Goal: Task Accomplishment & Management: Use online tool/utility

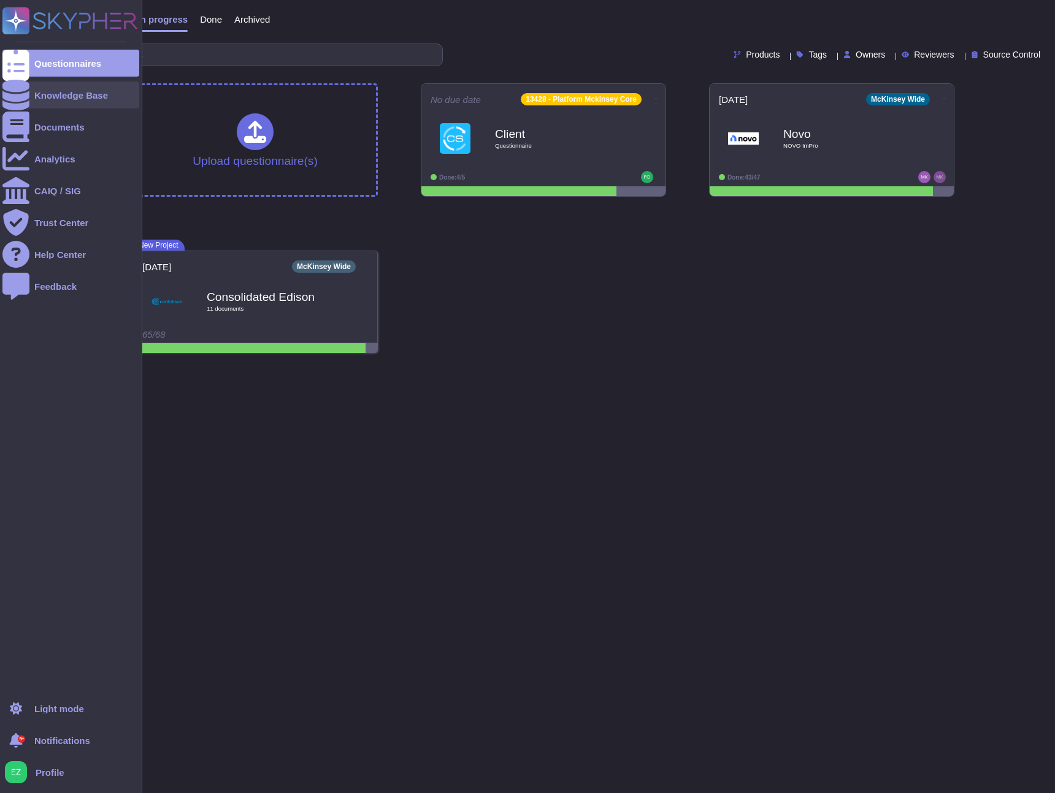
click at [21, 91] on icon at bounding box center [15, 95] width 27 height 31
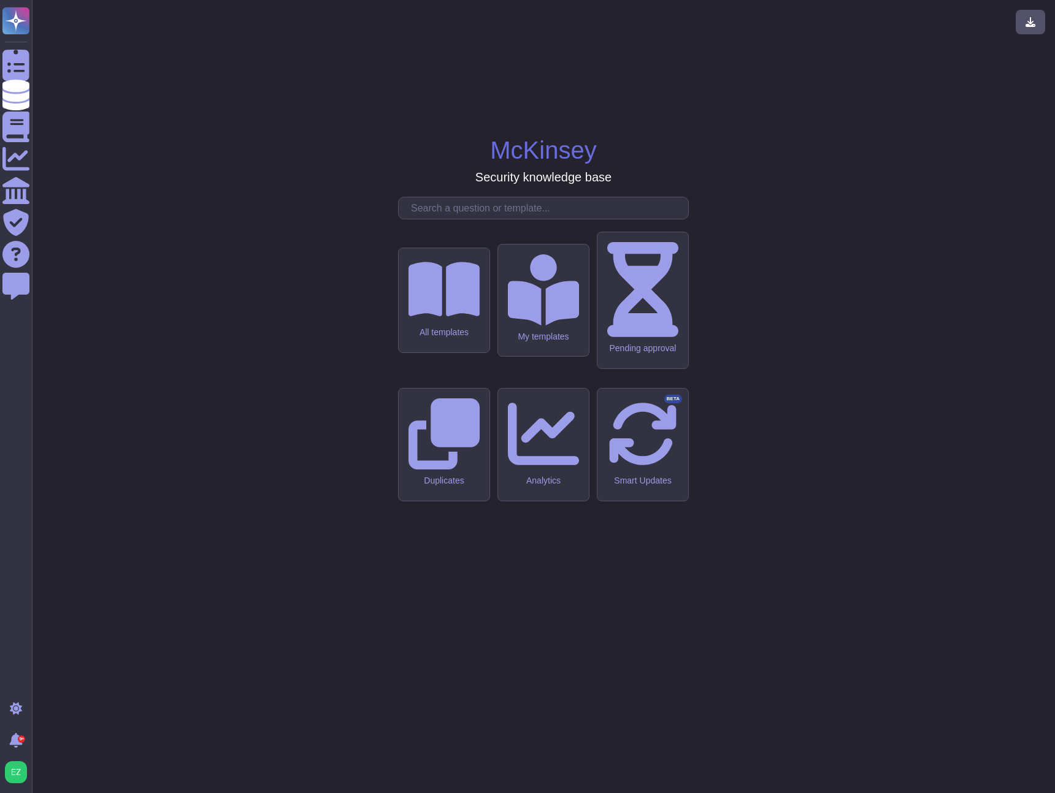
click at [450, 219] on input "text" at bounding box center [546, 207] width 283 height 21
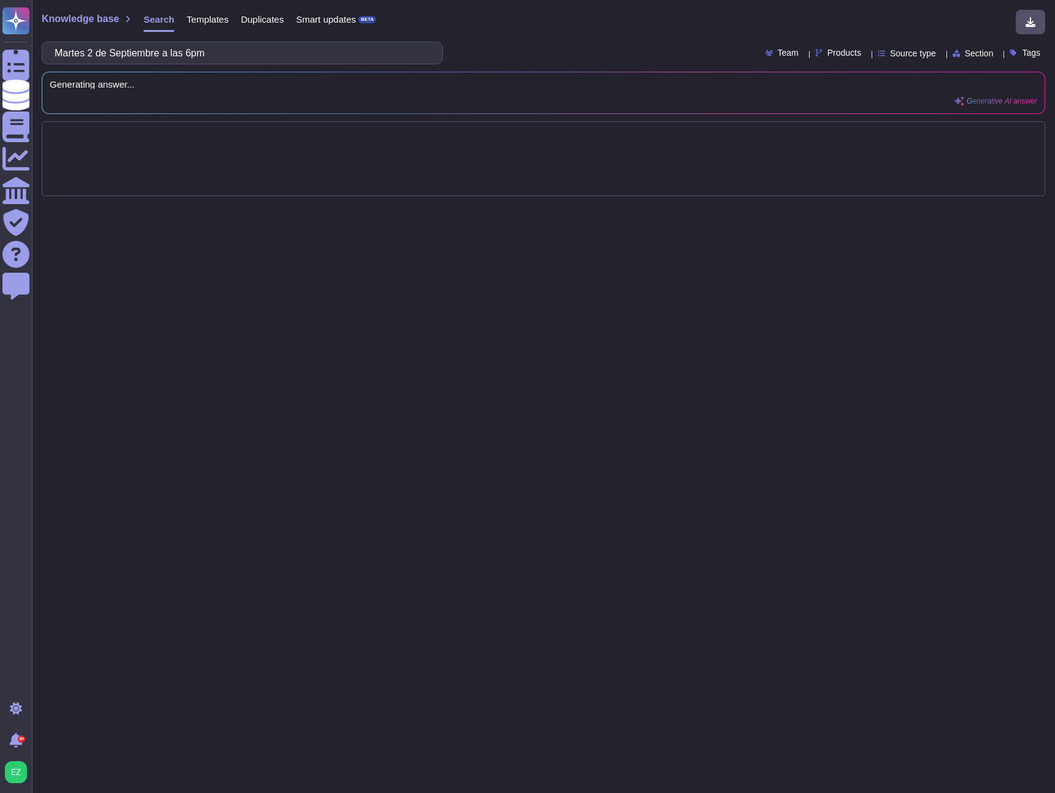
click at [289, 55] on input "Martes 2 de Septiembre a las 6pm" at bounding box center [238, 52] width 381 height 21
click at [361, 343] on div "Knowledge base Search Templates Duplicates Smart updates BETA do you have ISO27…" at bounding box center [543, 396] width 1023 height 793
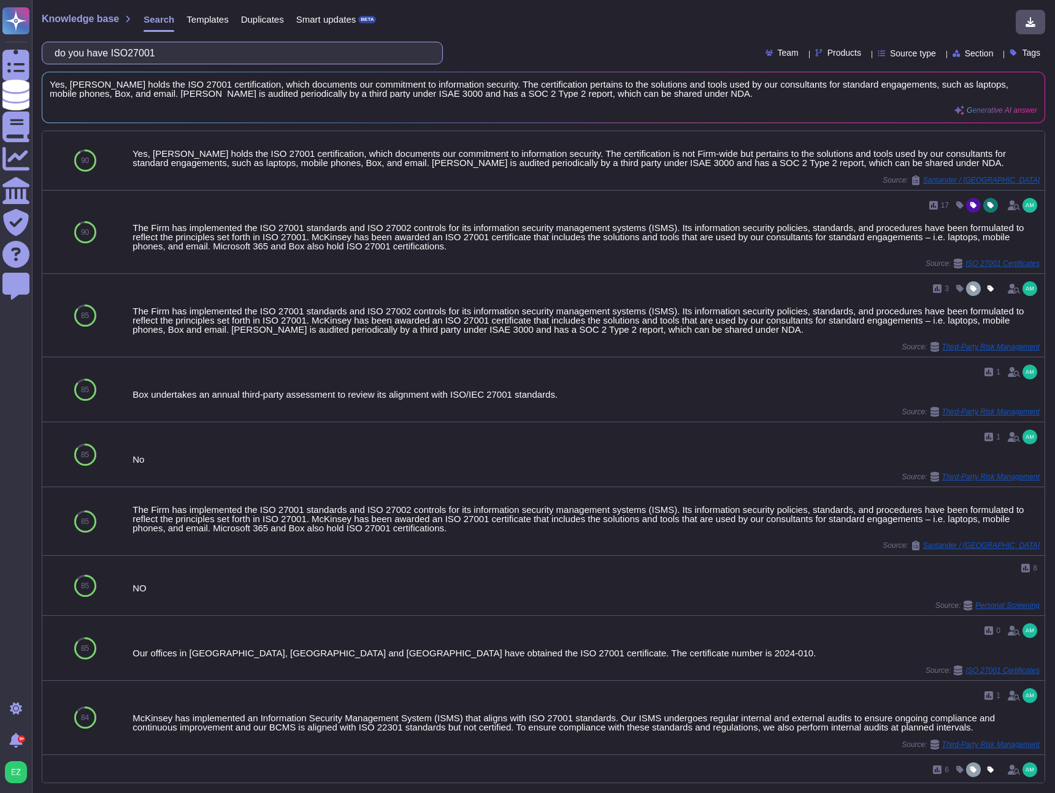
click at [189, 47] on input "do you have ISO27001" at bounding box center [238, 52] width 381 height 21
paste input "Does your organisation have an information security policy that is reviewed and…"
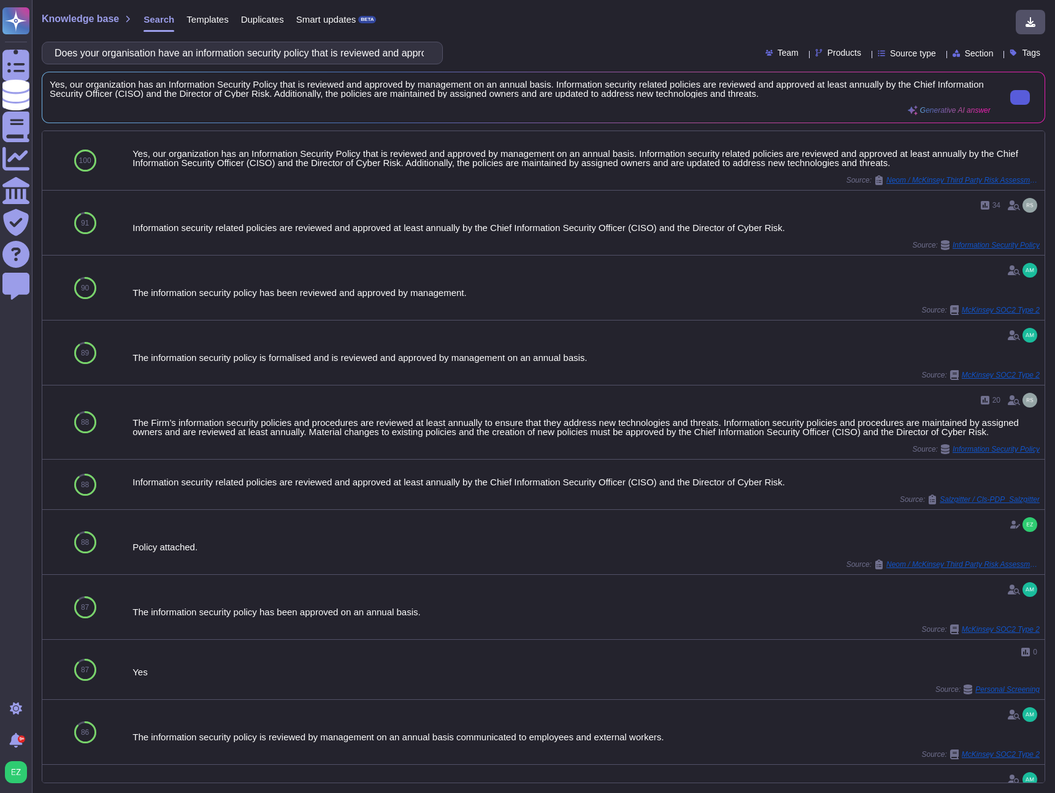
click at [1020, 97] on icon at bounding box center [1020, 97] width 0 height 0
click at [144, 52] on input "Does your organisation have an information security policy that is reviewed and…" at bounding box center [238, 52] width 381 height 21
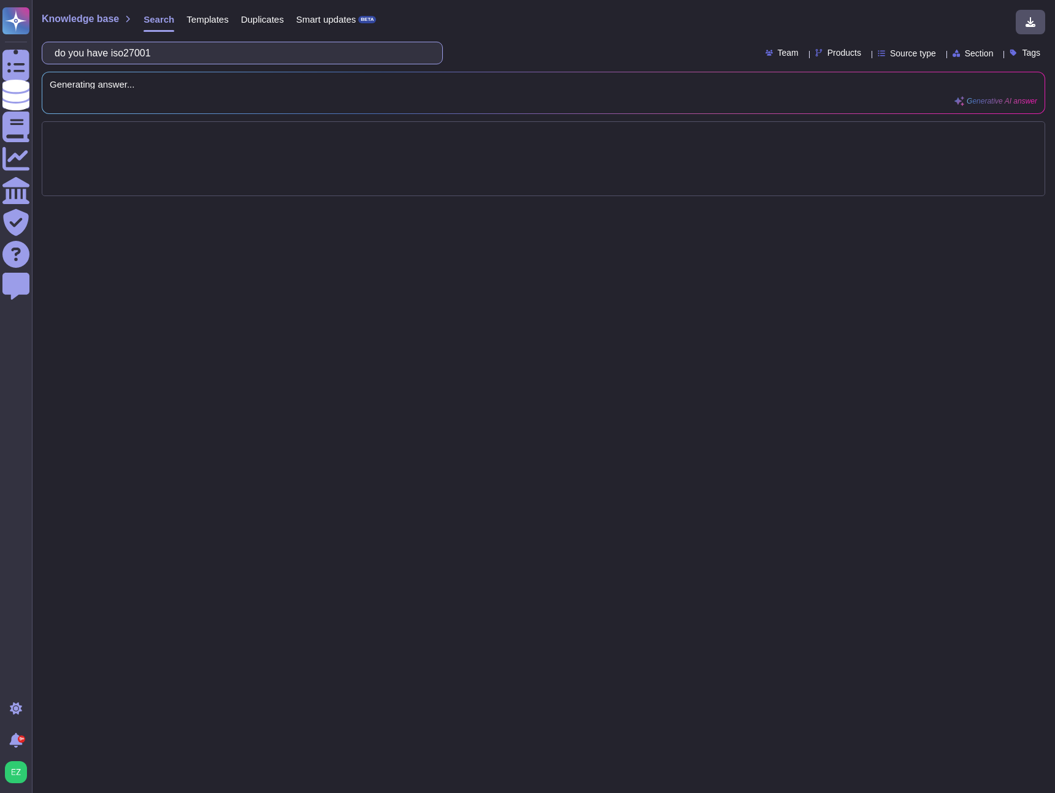
click at [156, 52] on input "do you have iso27001" at bounding box center [238, 52] width 381 height 21
click at [234, 216] on div "Knowledge base Search Templates Duplicates Smart updates BETA do you have iso 2…" at bounding box center [543, 396] width 1023 height 793
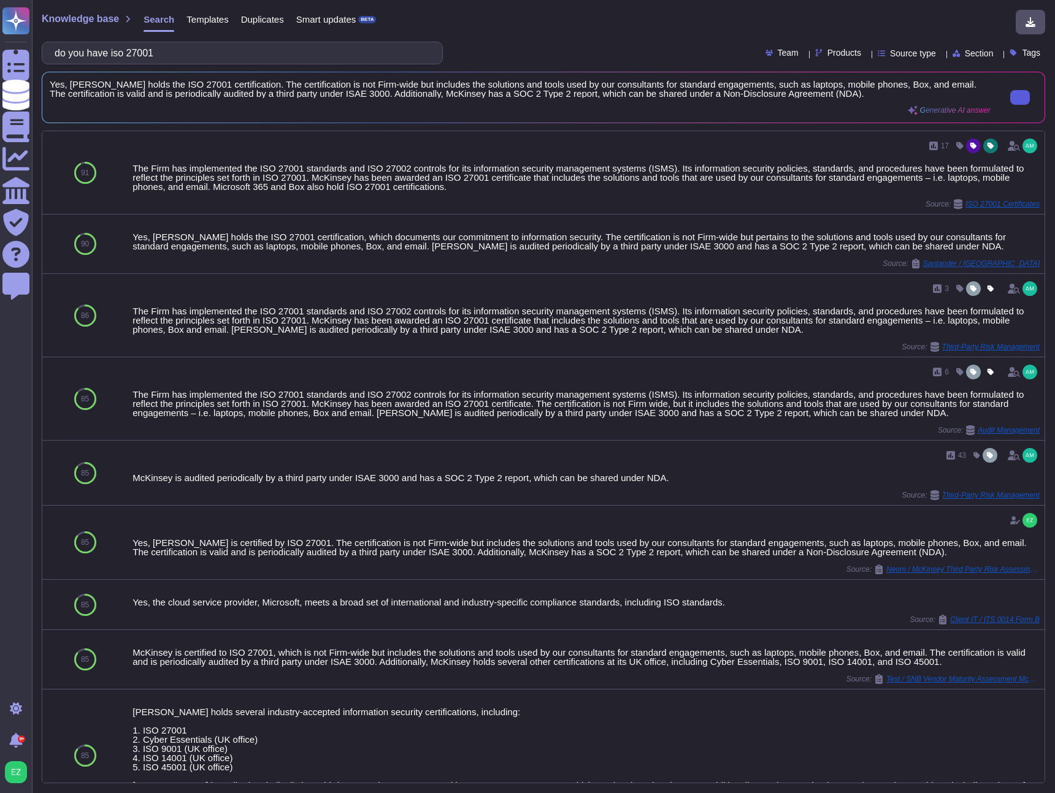
click at [1020, 91] on button at bounding box center [1020, 97] width 20 height 15
click at [193, 46] on input "do you have iso 27001" at bounding box center [238, 52] width 381 height 21
click at [188, 50] on input "do you have iso 27001" at bounding box center [238, 52] width 381 height 21
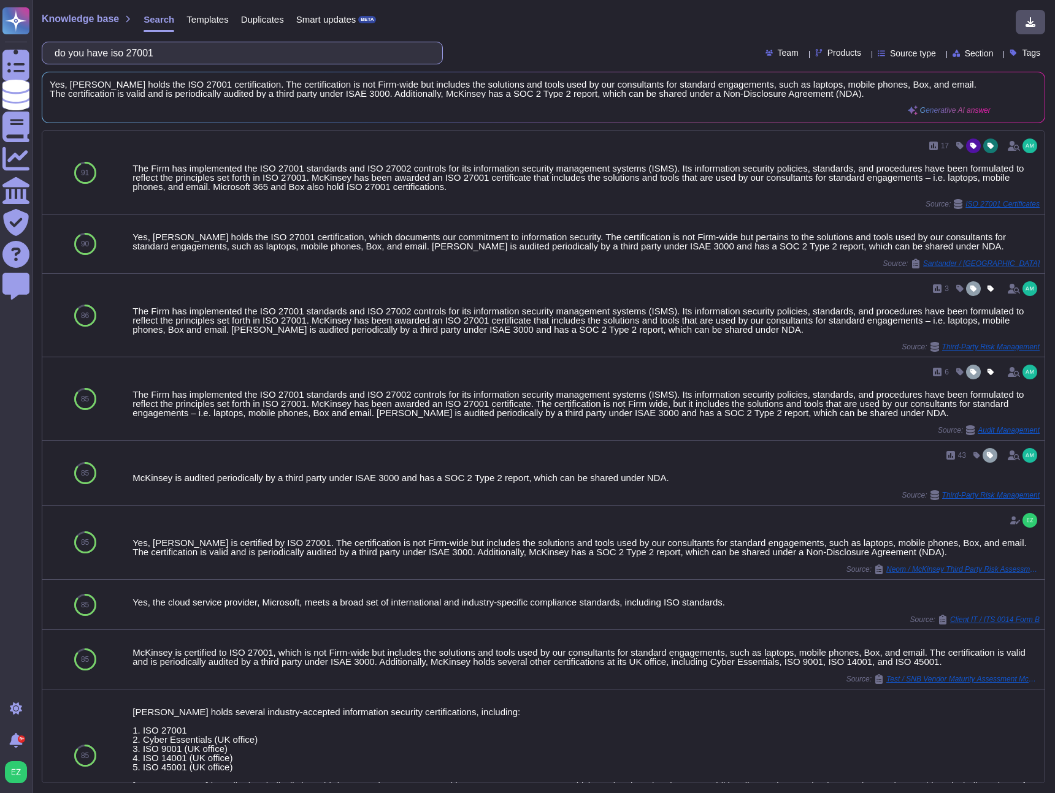
click at [188, 50] on input "do you have iso 27001" at bounding box center [238, 52] width 381 height 21
paste input "Does your organisation conduct internal audits to assess the effectiveness of y…"
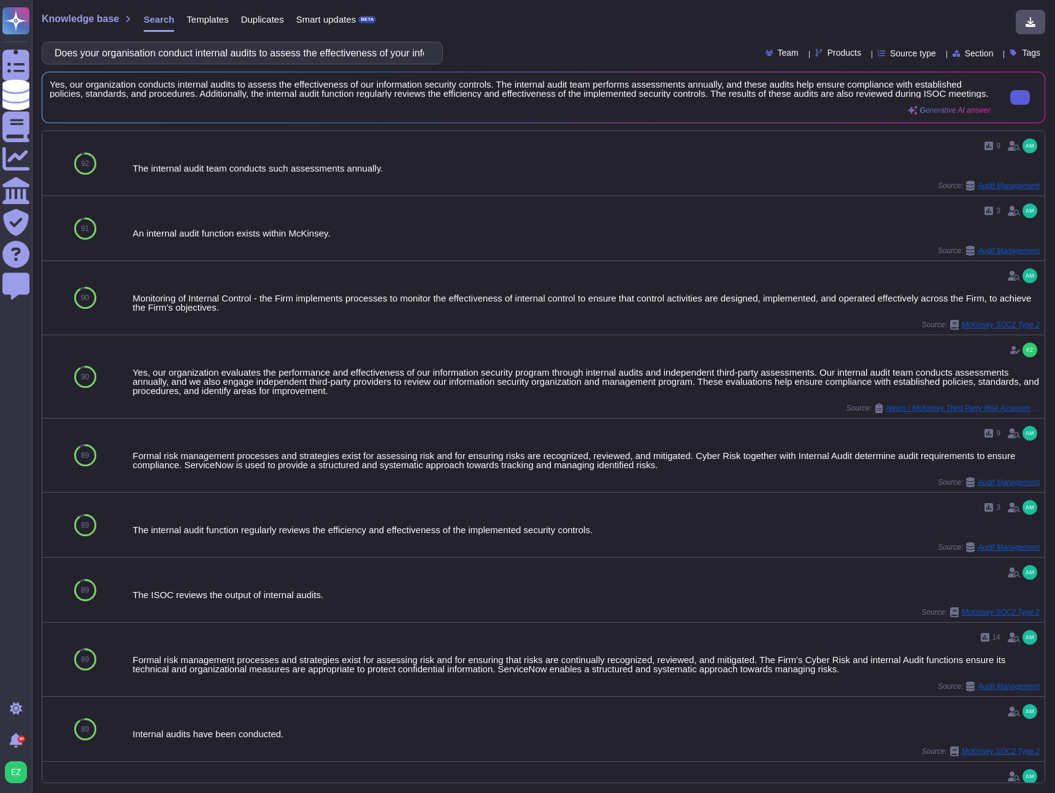
click at [194, 56] on input "Does your organisation conduct internal audits to assess the effectiveness of y…" at bounding box center [238, 52] width 381 height 21
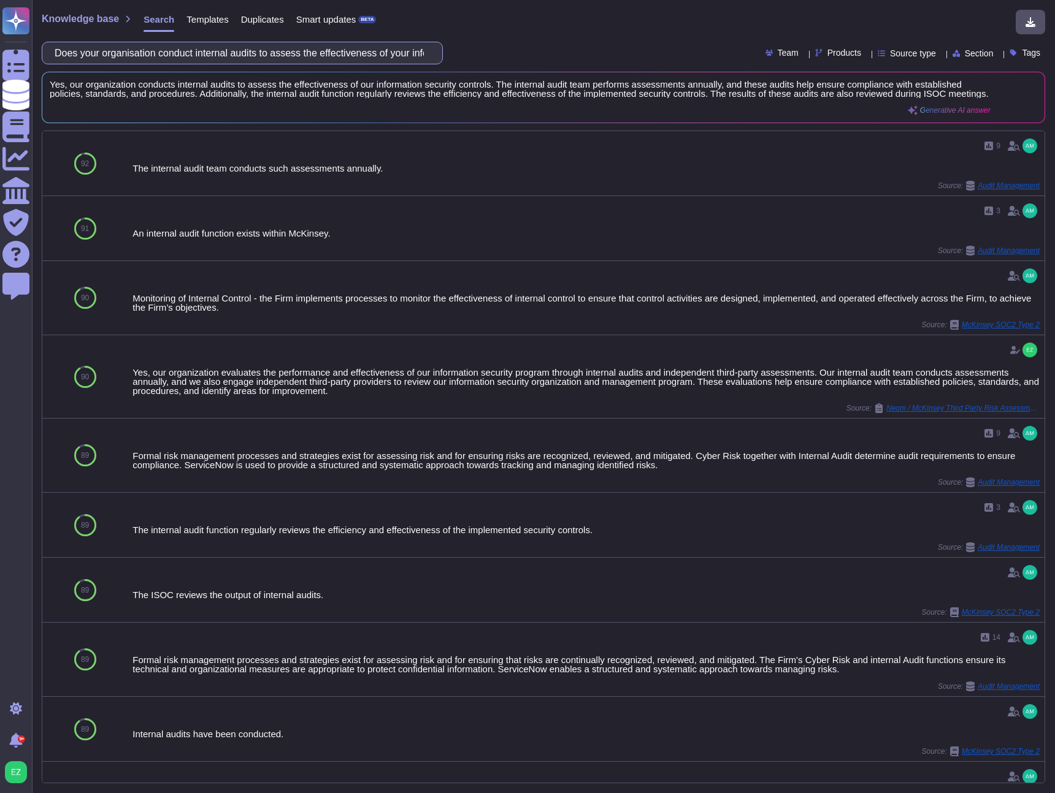
paste input ""Does your organisation comply with all applicable National Cybersecurity Autho…"
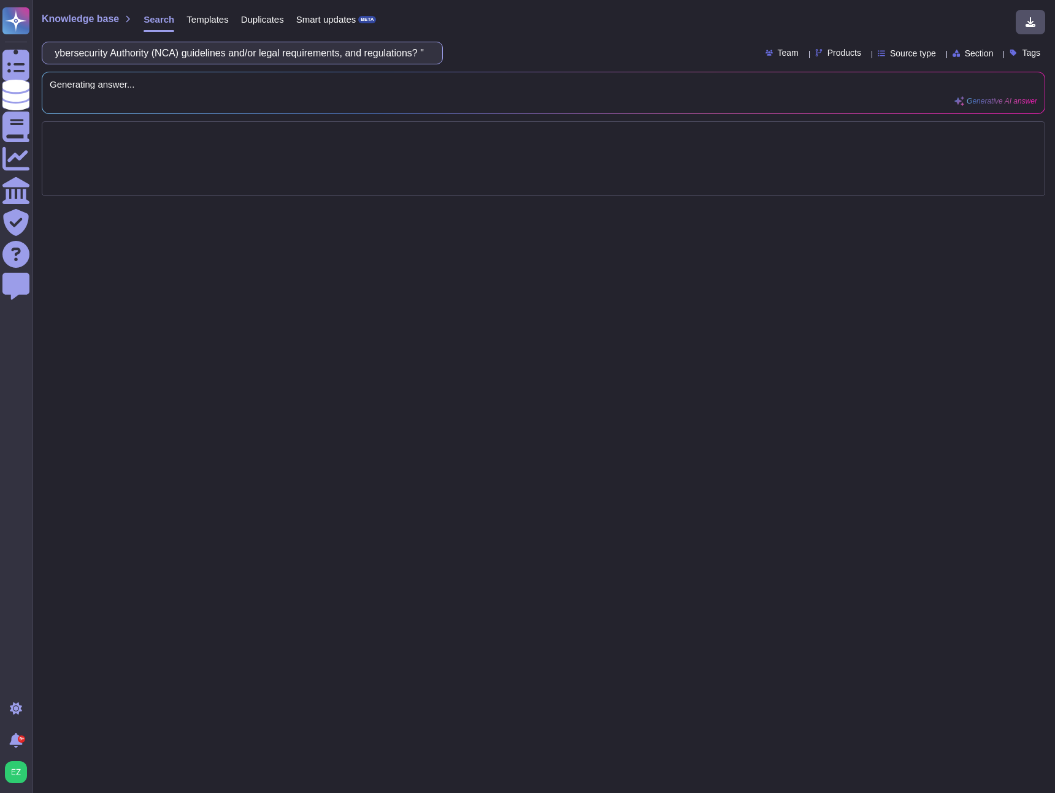
click at [420, 54] on input ""Does your organisation comply with all applicable National Cybersecurity Autho…" at bounding box center [238, 52] width 381 height 21
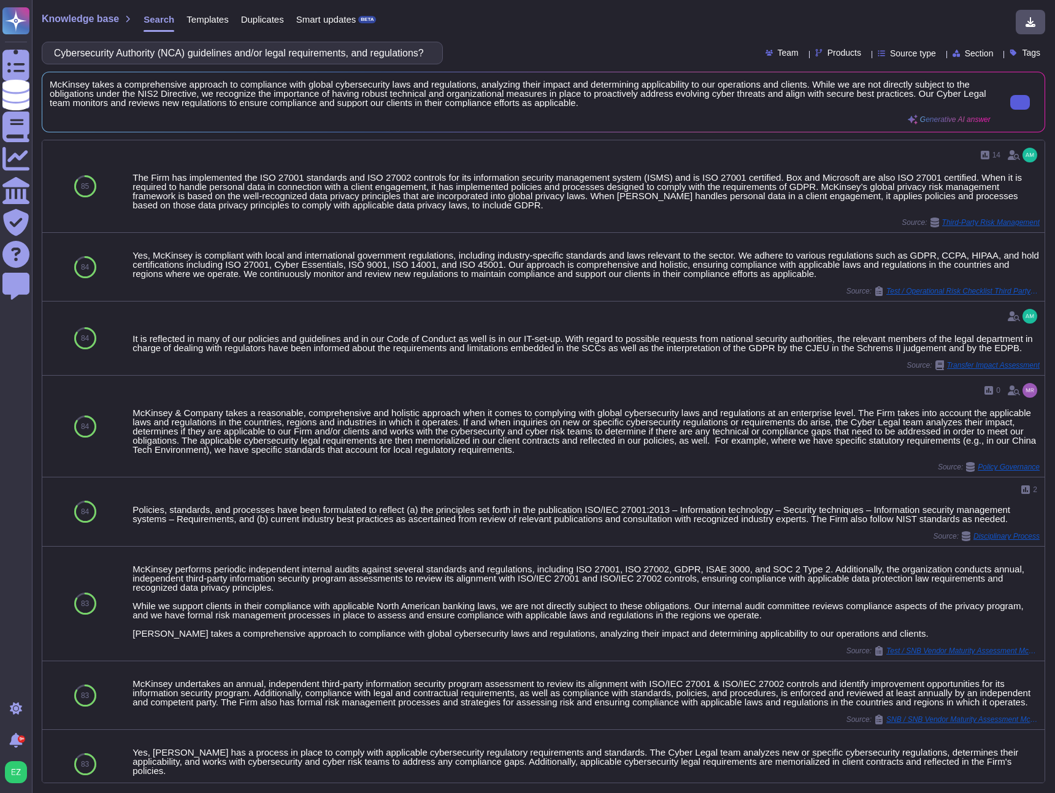
scroll to position [0, 0]
click at [1020, 102] on icon at bounding box center [1020, 102] width 0 height 0
click at [193, 47] on input ""Does your organisation comply with all applicable National Cybersecurity Autho…" at bounding box center [238, 52] width 381 height 21
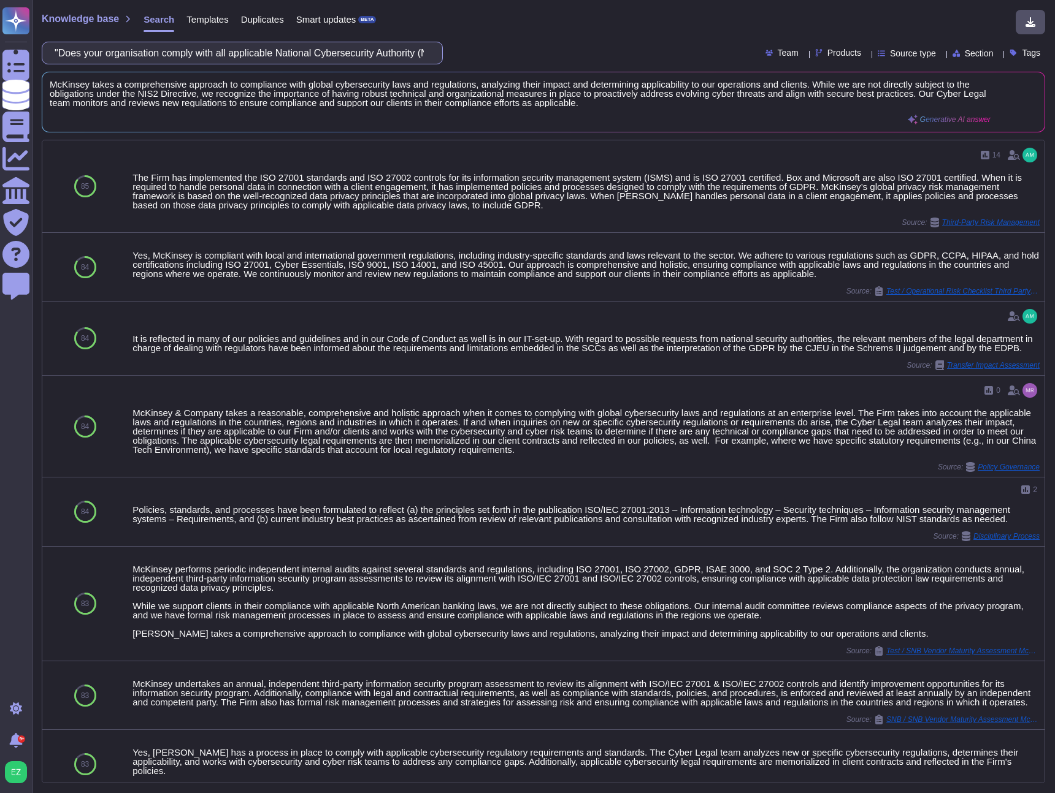
click at [193, 47] on input ""Does your organisation comply with all applicable National Cybersecurity Autho…" at bounding box center [238, 52] width 381 height 21
paste input "Does your organisation have a risk management process to identify, assess, moni…"
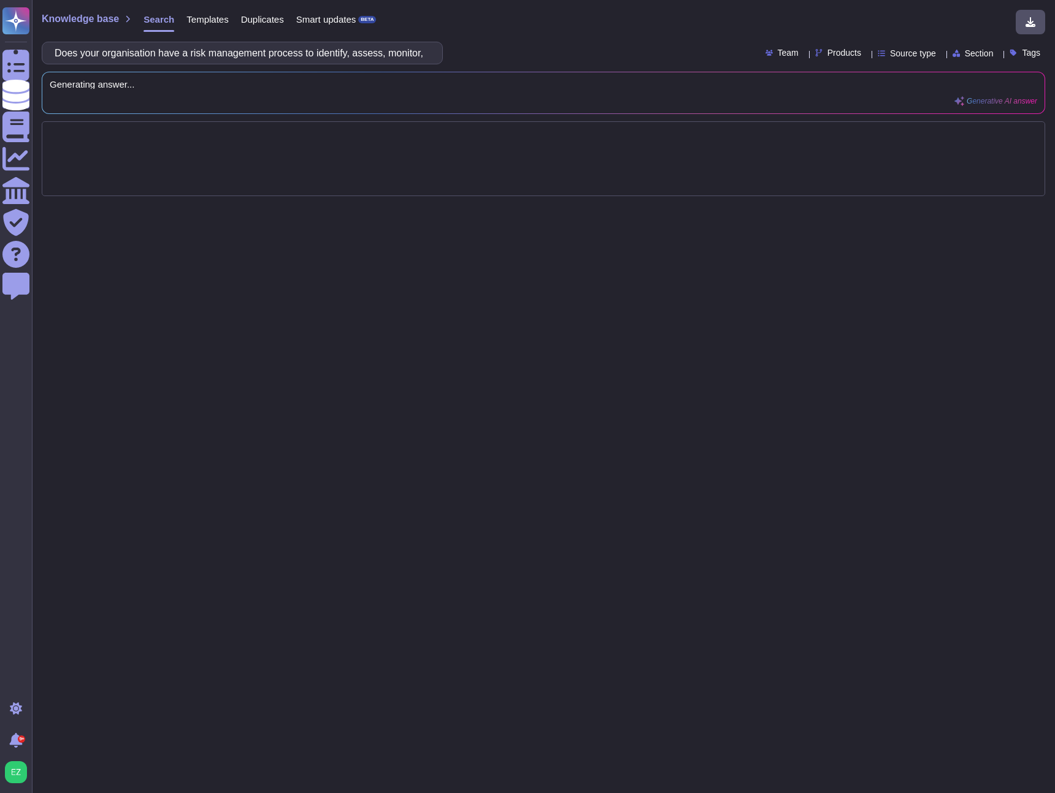
click at [529, 48] on div "Does your organisation have a risk management process to identify, assess, moni…" at bounding box center [543, 53] width 1003 height 23
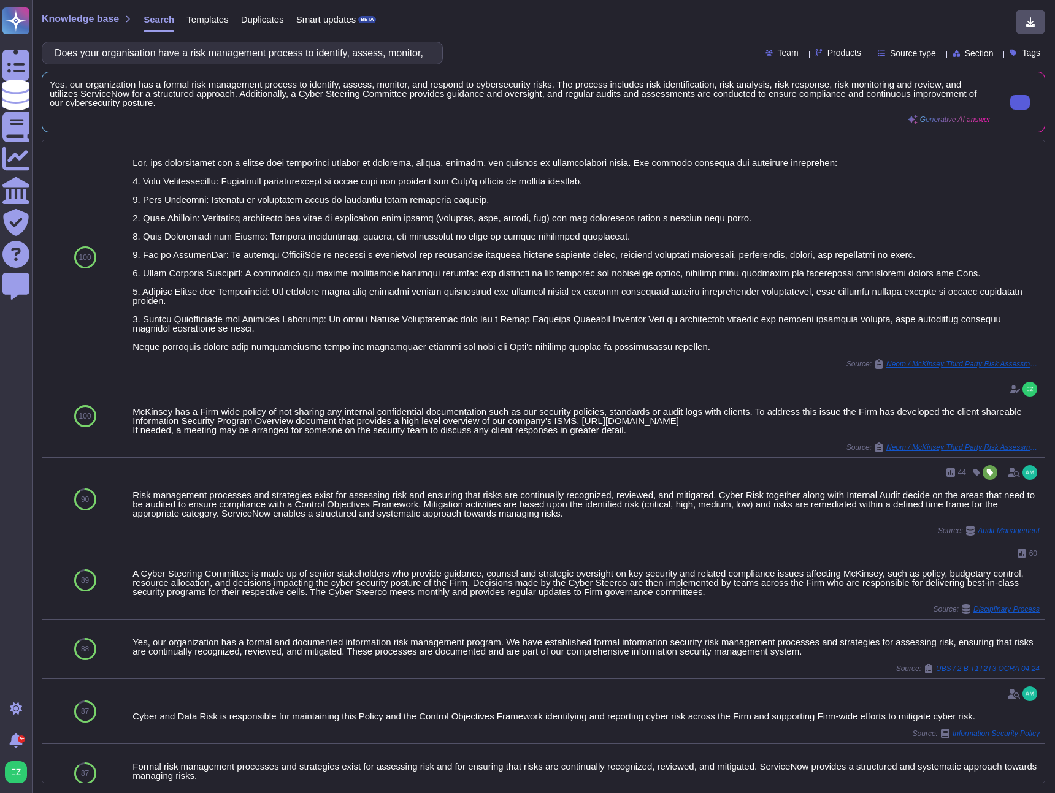
click at [236, 53] on input "Does your organisation have a risk management process to identify, assess, moni…" at bounding box center [238, 52] width 381 height 21
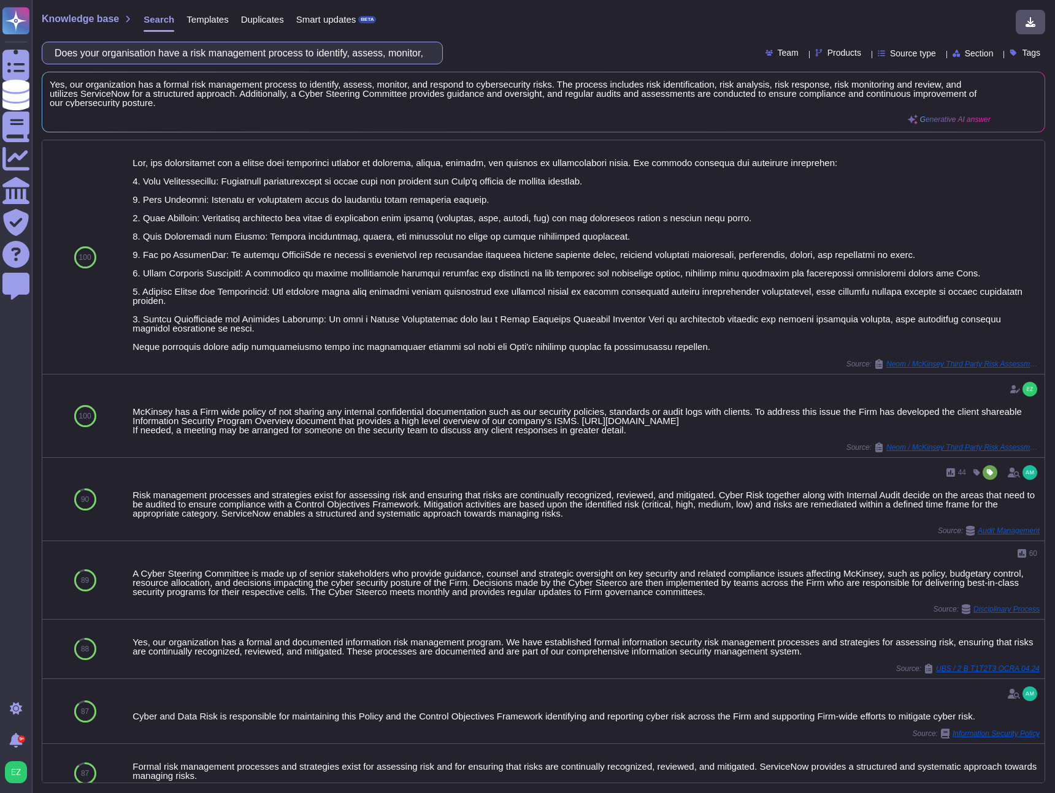
paste input "Are background checks conducted on employees and contractors in accrodance with…"
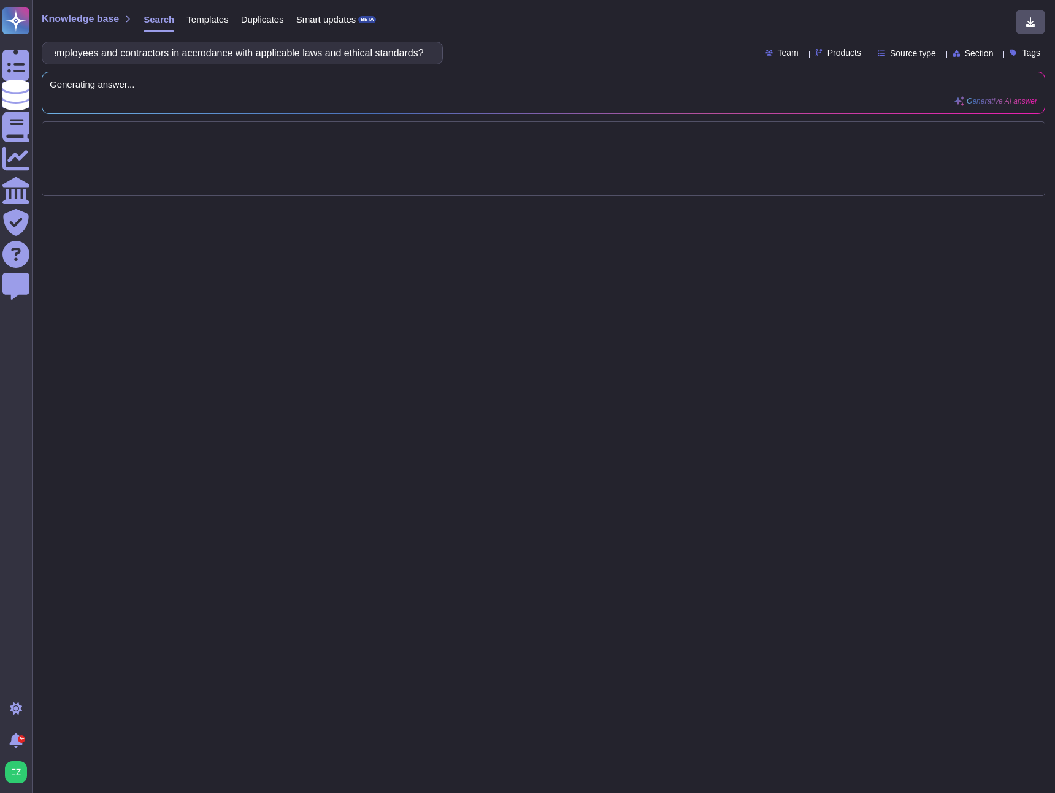
click at [565, 57] on div "Are background checks conducted on employees and contractors in accrodance with…" at bounding box center [543, 53] width 1003 height 23
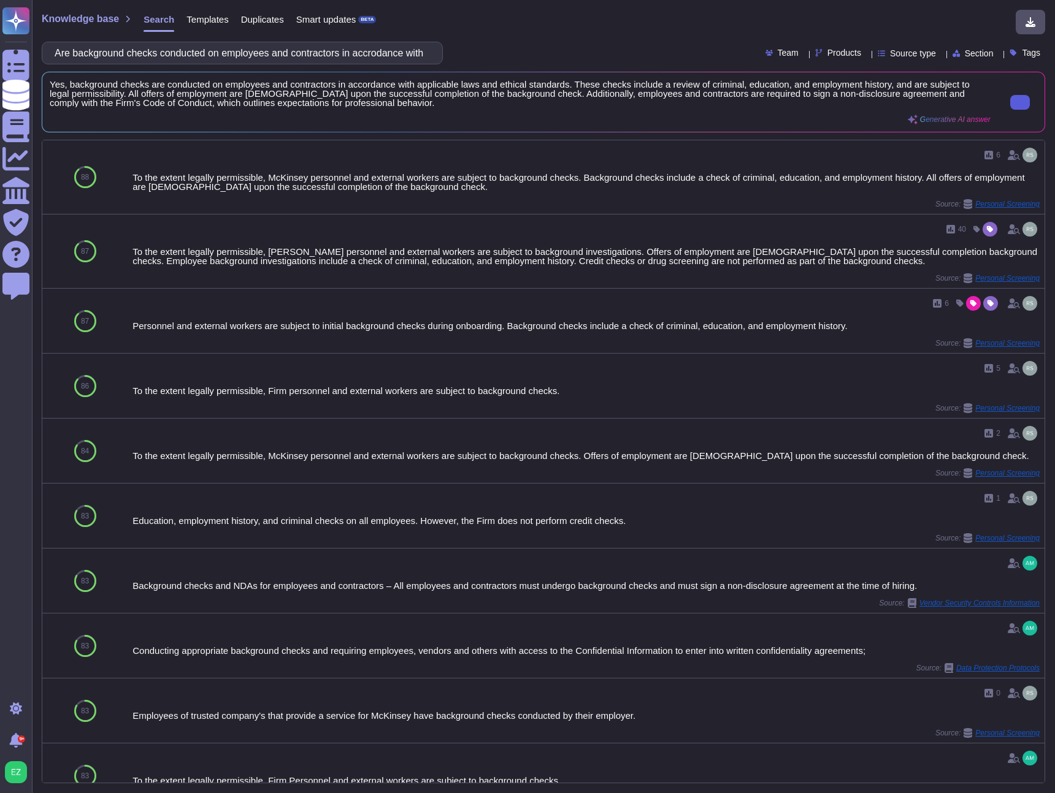
click at [1010, 101] on button at bounding box center [1020, 102] width 20 height 15
click at [186, 47] on input "Are background checks conducted on employees and contractors in accrodance with…" at bounding box center [238, 52] width 381 height 21
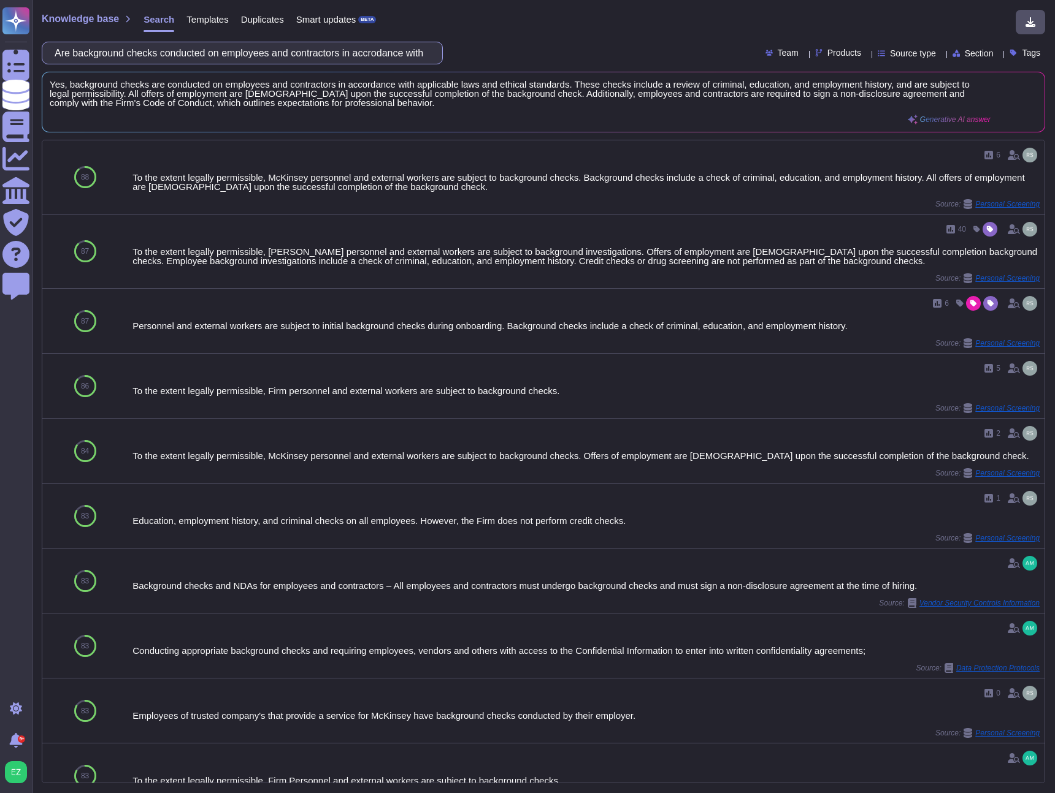
paste input "Do employees and contractors receive ongoing security awareness training to hel…"
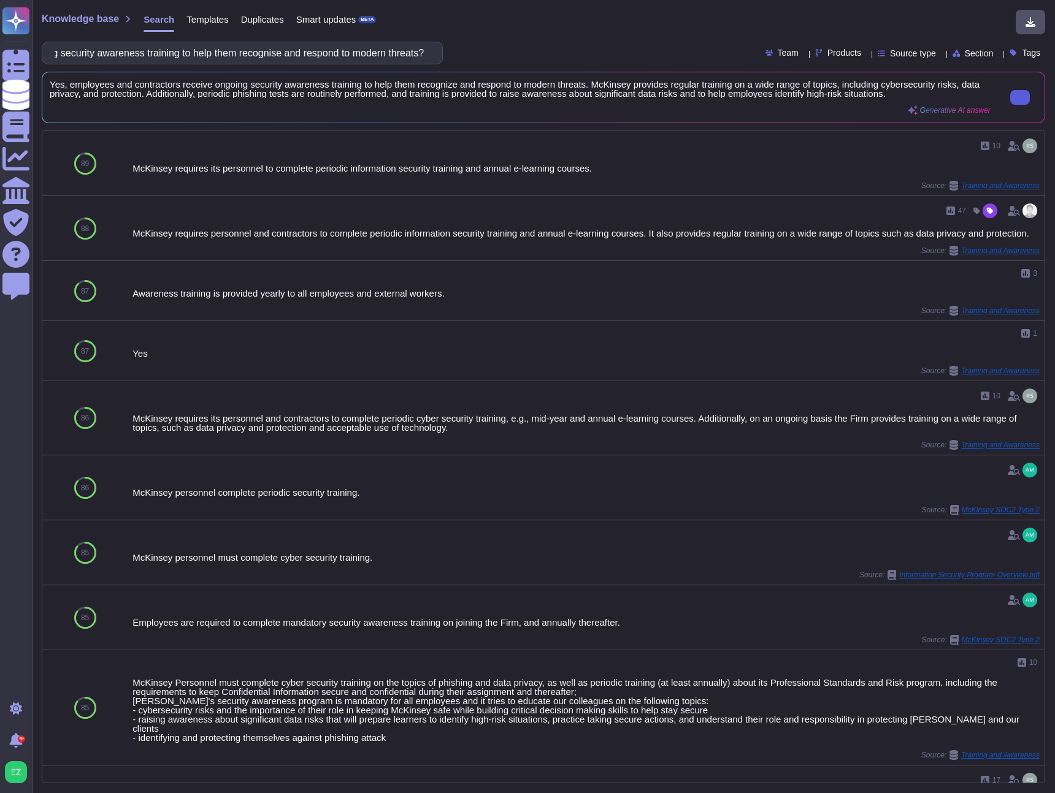
click at [221, 58] on input "Do employees and contractors receive ongoing security awareness training to hel…" at bounding box center [238, 52] width 381 height 21
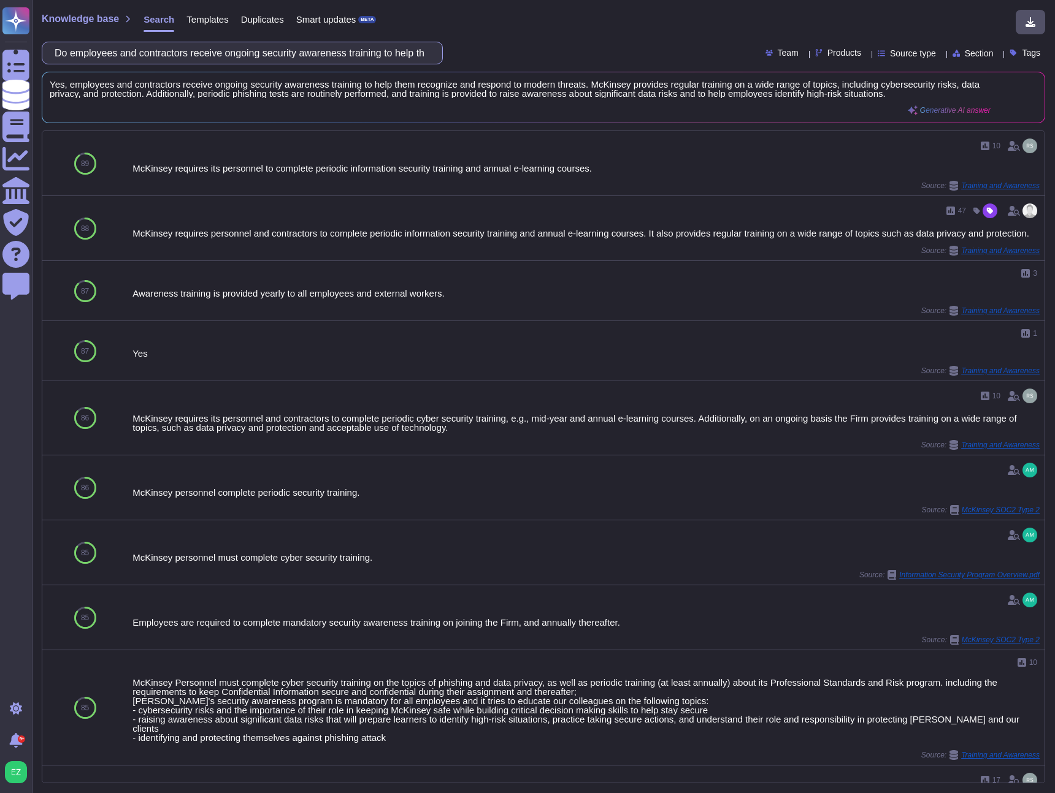
paste input "you maintain an up-to-date inventory of all information assets?"
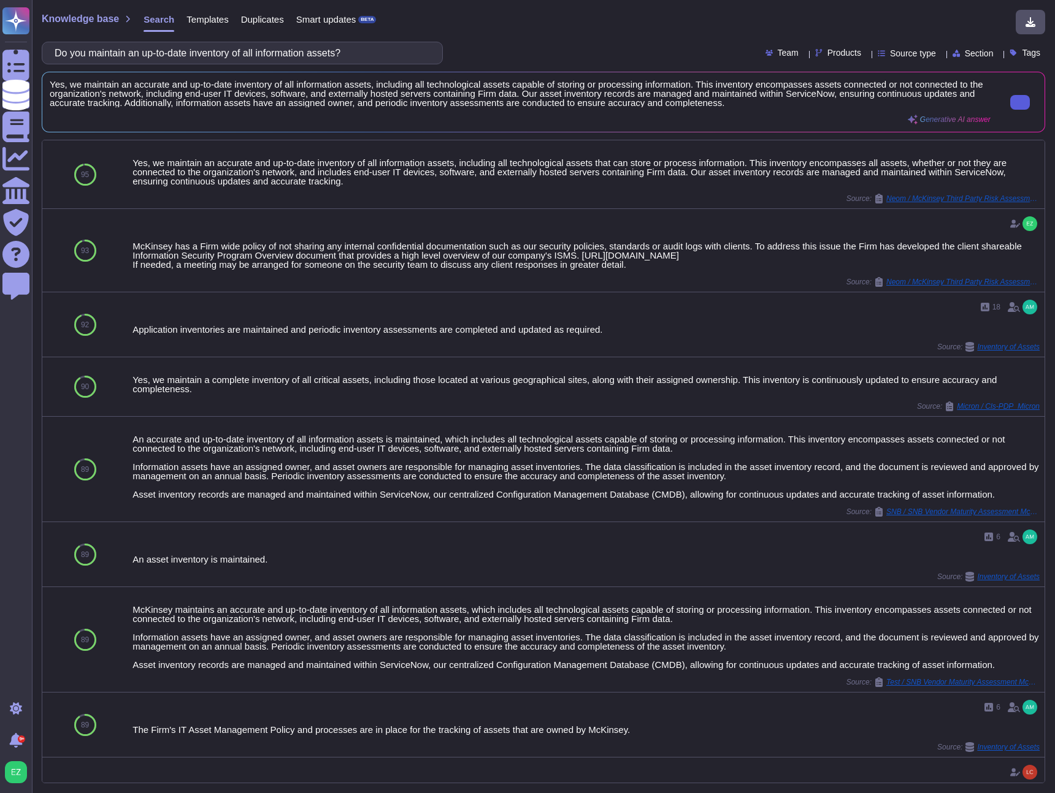
click at [180, 55] on input "Do you maintain an up-to-date inventory of all information assets?" at bounding box center [238, 52] width 381 height 21
paste input "Is access to information systems restricted based on roles, responsibilities, a…"
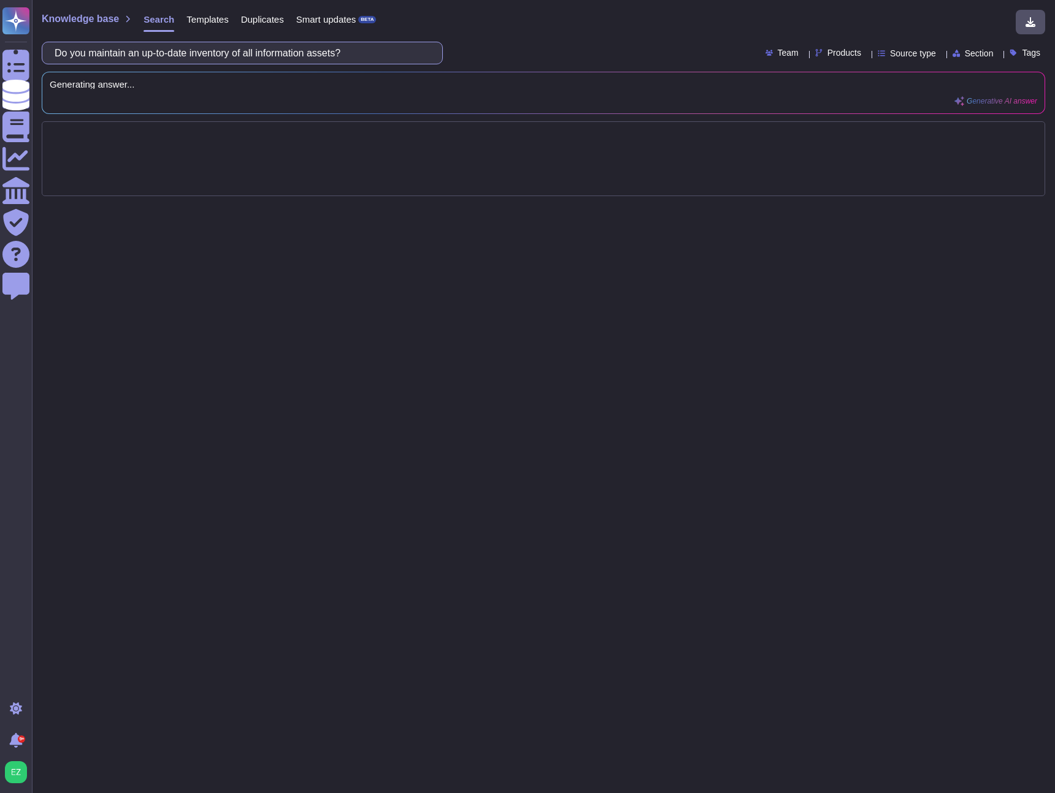
scroll to position [0, 229]
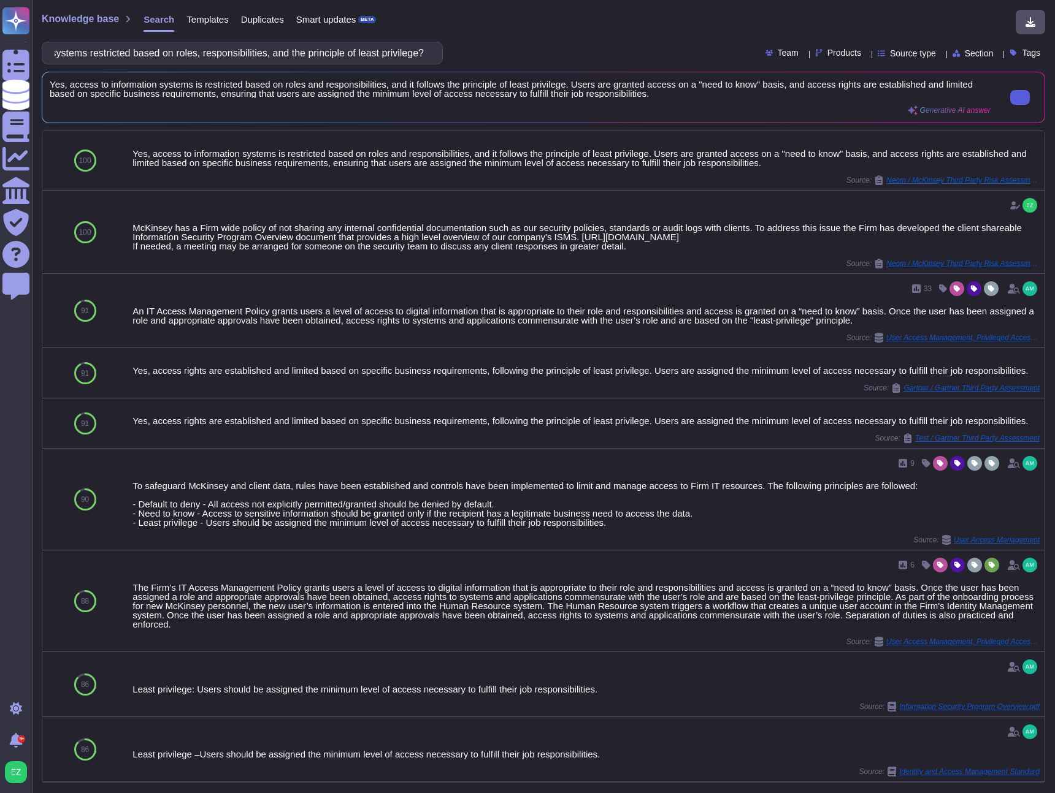
click at [1020, 97] on icon at bounding box center [1020, 97] width 0 height 0
click at [156, 49] on input "Is access to information systems restricted based on roles, responsibilities, a…" at bounding box center [238, 52] width 381 height 21
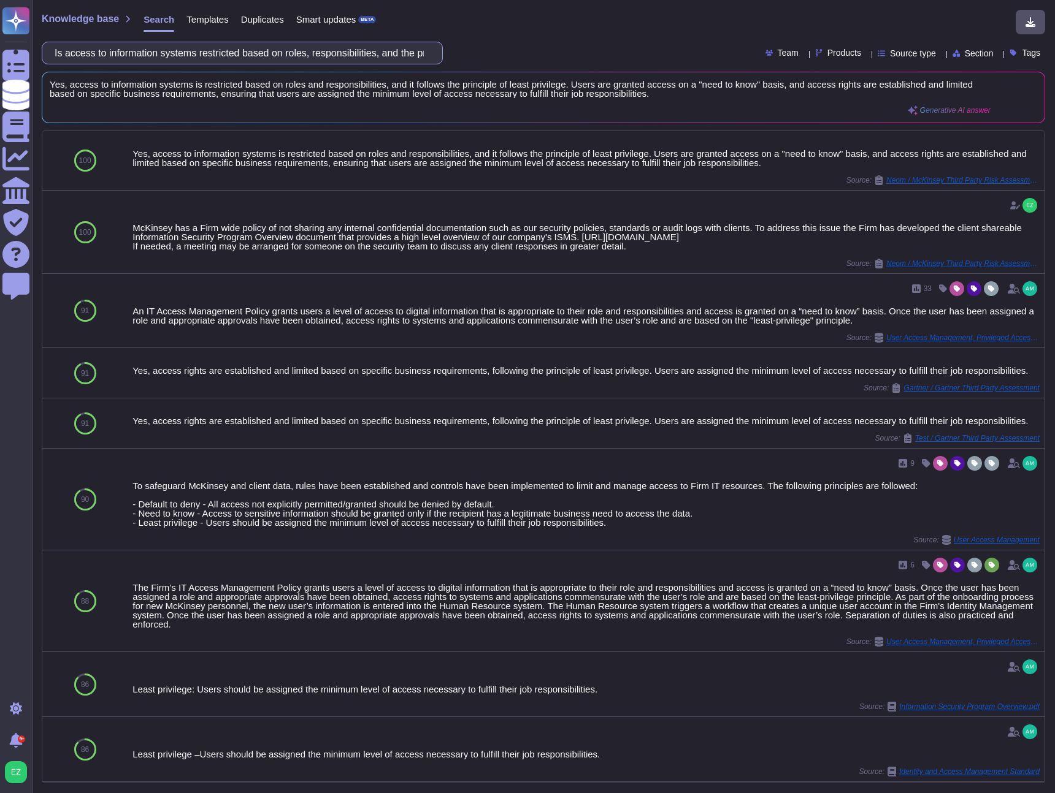
paste input "Are user access rights reviewed on a regular basis"
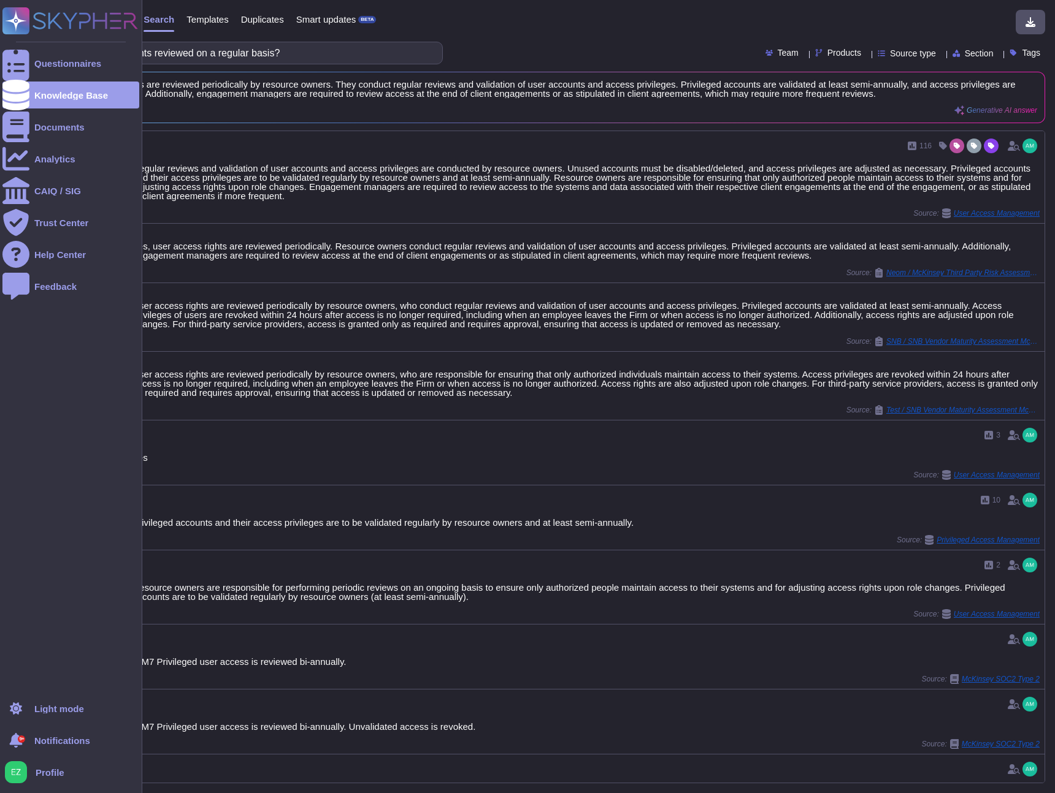
type input "Are user access rights reviewed on a regular basis?"
